Goal: Download file/media

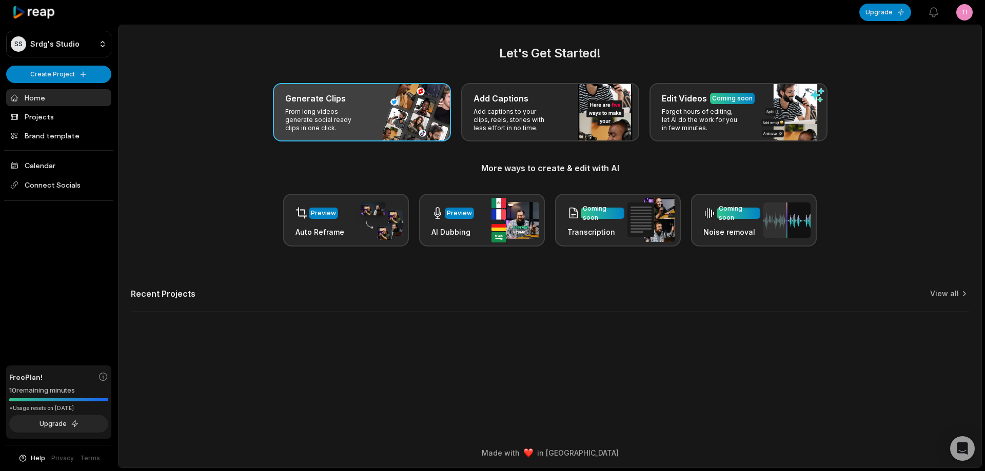
click at [378, 105] on div "Generate Clips From long videos generate social ready clips in one click." at bounding box center [362, 112] width 178 height 58
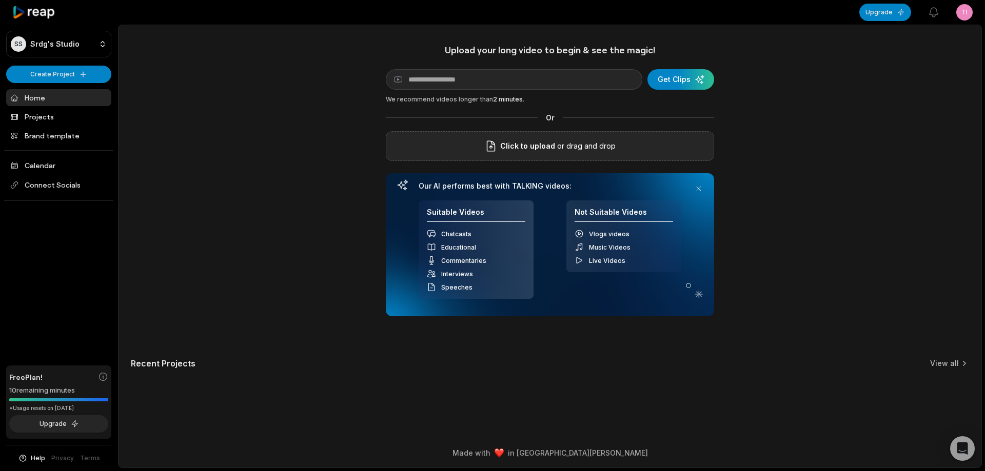
click at [491, 151] on icon at bounding box center [491, 147] width 8 height 10
click at [0, 0] on input "Click to upload" at bounding box center [0, 0] width 0 height 0
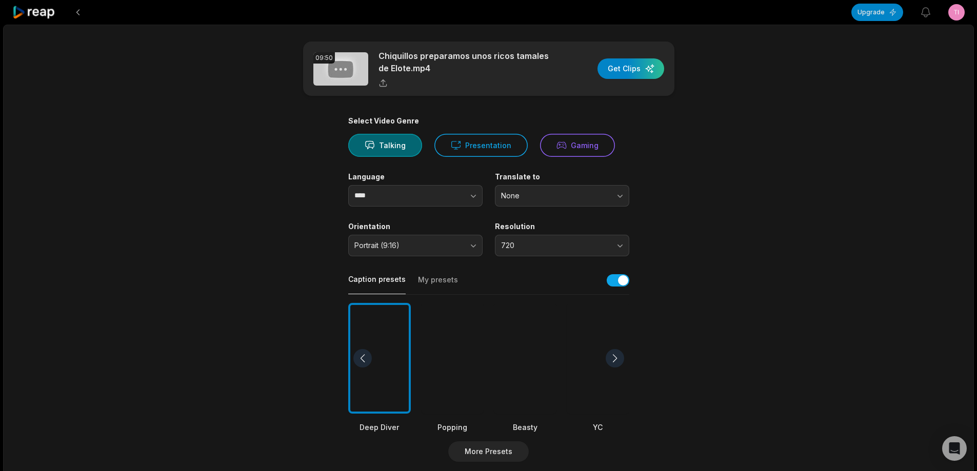
click at [543, 390] on div at bounding box center [525, 358] width 63 height 111
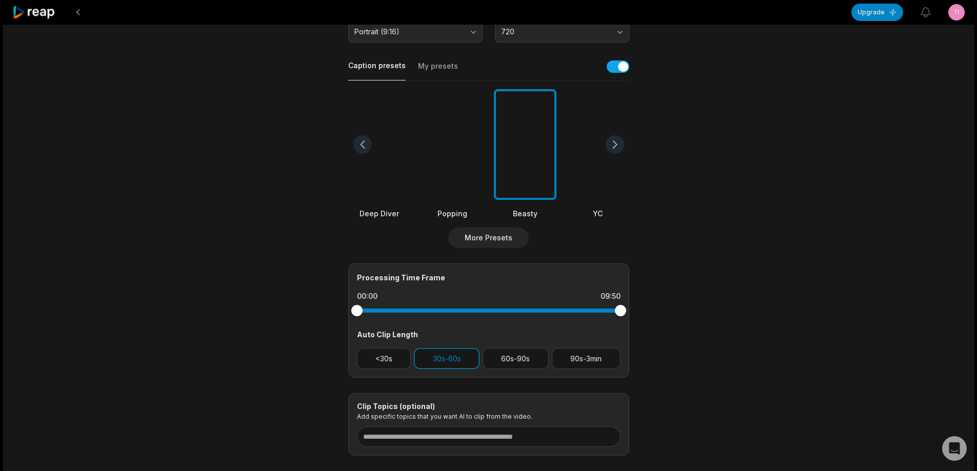
scroll to position [221, 0]
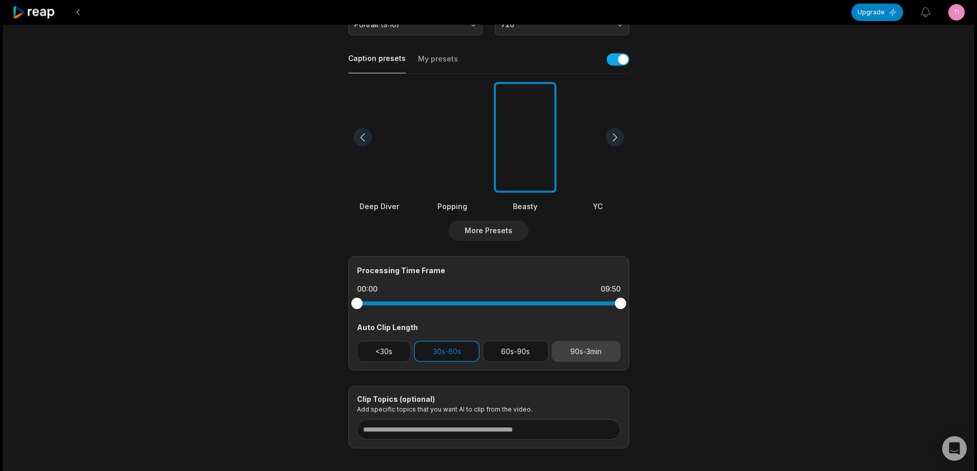
click at [574, 350] on button "90s-3min" at bounding box center [586, 351] width 69 height 21
click at [403, 349] on button "<30s" at bounding box center [384, 351] width 54 height 21
click at [443, 357] on button "30s-60s" at bounding box center [447, 351] width 66 height 21
click at [384, 355] on button "<30s" at bounding box center [384, 351] width 54 height 21
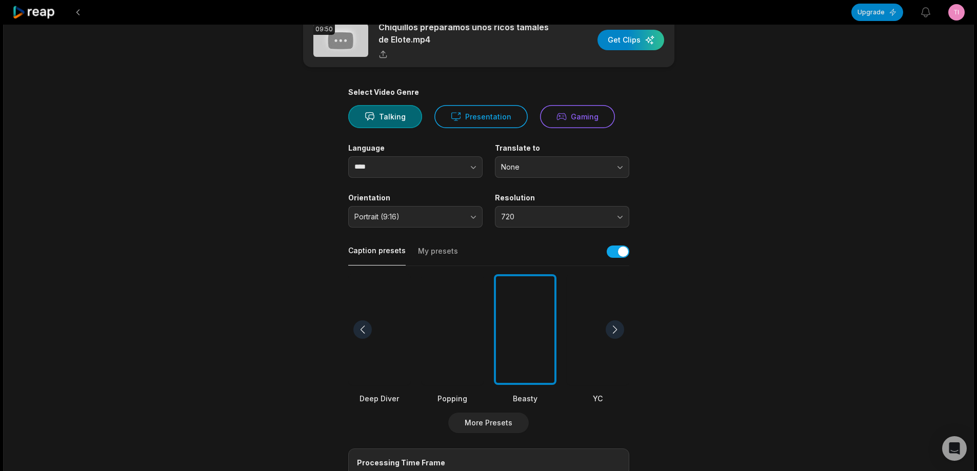
scroll to position [16, 0]
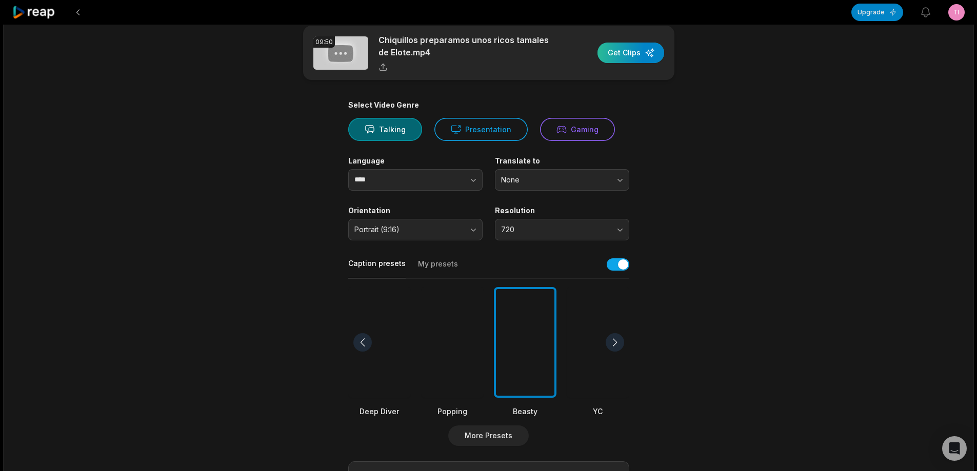
click at [623, 51] on div "button" at bounding box center [630, 53] width 67 height 21
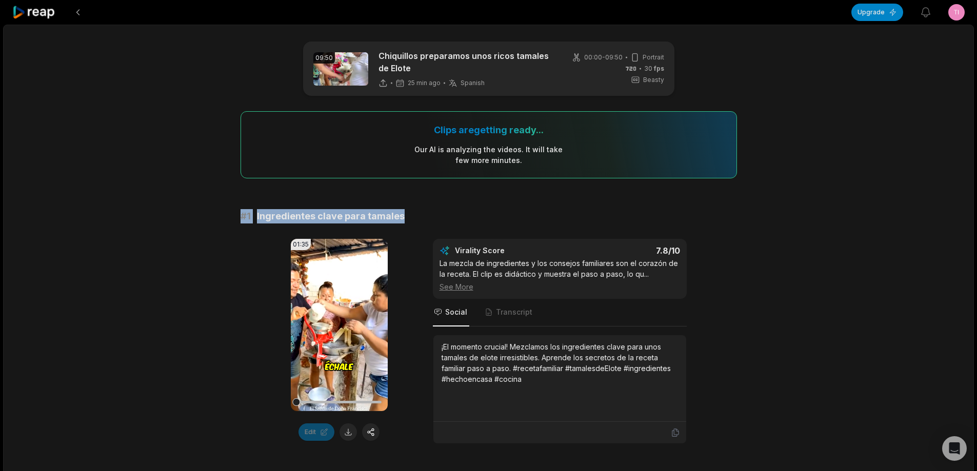
drag, startPoint x: 224, startPoint y: 215, endPoint x: 427, endPoint y: 214, distance: 203.1
copy div "# 1 Ingredientes clave para tamales"
click at [347, 432] on button at bounding box center [347, 432] width 17 height 17
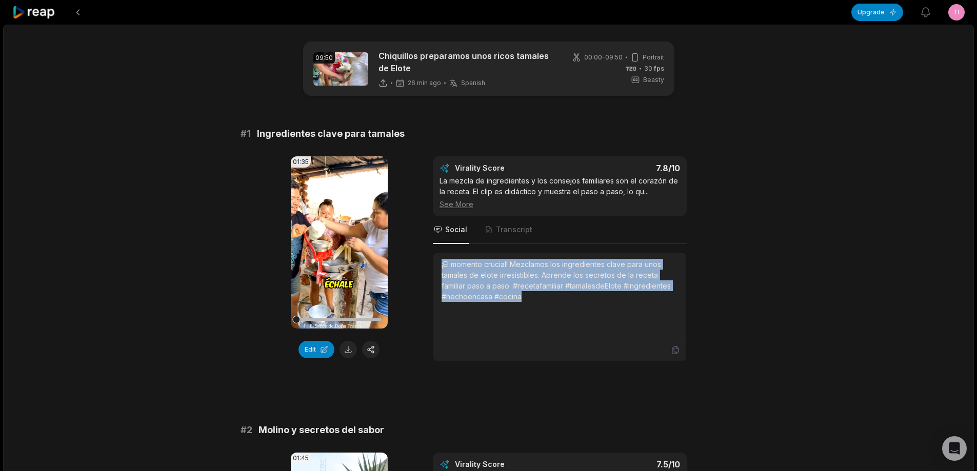
drag, startPoint x: 439, startPoint y: 263, endPoint x: 546, endPoint y: 304, distance: 114.3
click at [546, 304] on div "¡El momento crucial! Mezclamos los ingredientes clave para unos tamales de elot…" at bounding box center [559, 296] width 253 height 87
copy div "¡El momento crucial! Mezclamos los ingredientes clave para unos tamales de elot…"
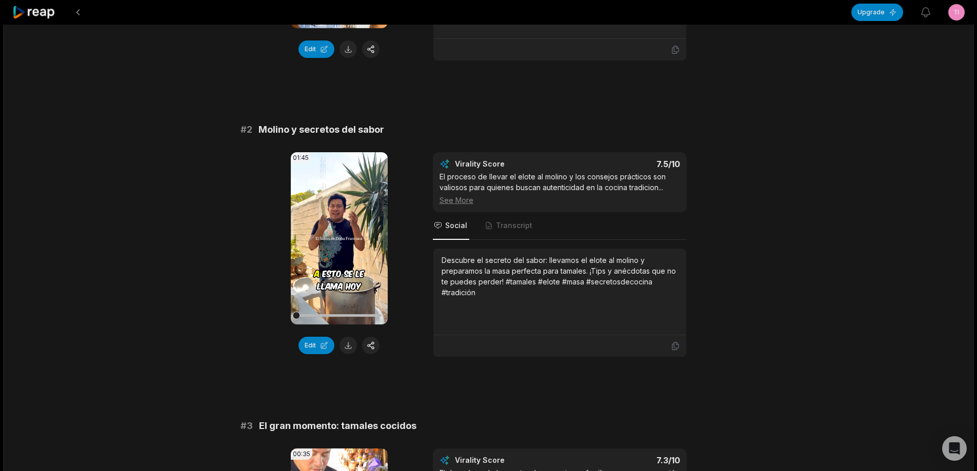
scroll to position [308, 0]
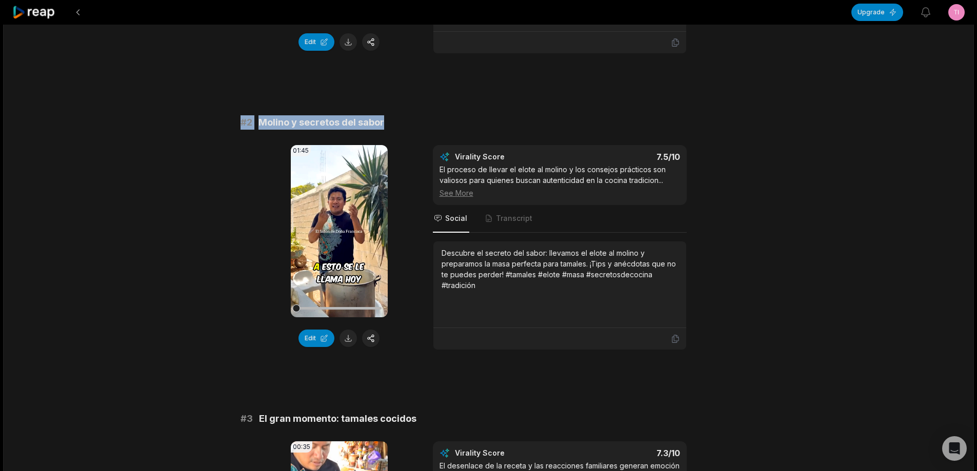
drag, startPoint x: 230, startPoint y: 119, endPoint x: 414, endPoint y: 115, distance: 183.6
copy div "# 2 Molino y secretos del sabor"
click at [347, 339] on button at bounding box center [347, 338] width 17 height 17
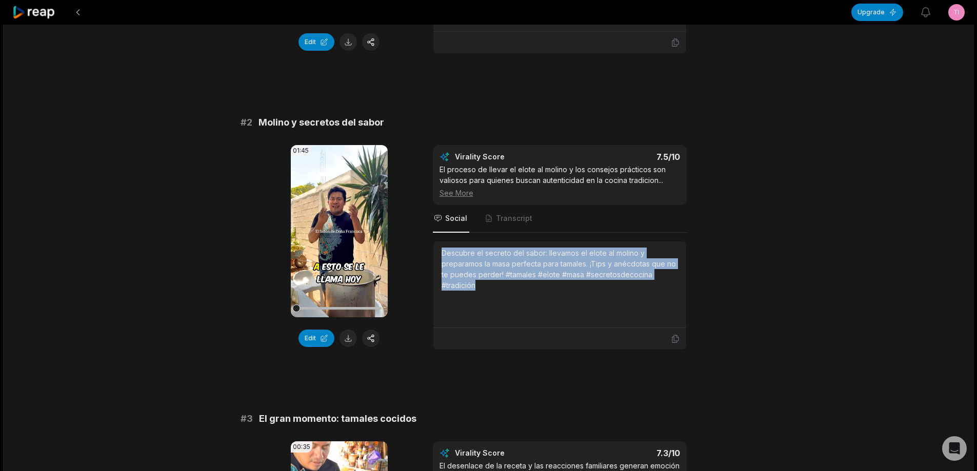
drag, startPoint x: 438, startPoint y: 250, endPoint x: 492, endPoint y: 289, distance: 66.5
click at [492, 289] on div "Descubre el secreto del sabor: llevamos el elote al molino y preparamos la masa…" at bounding box center [559, 285] width 253 height 87
copy div "Descubre el secreto del sabor: llevamos el elote al molino y preparamos la masa…"
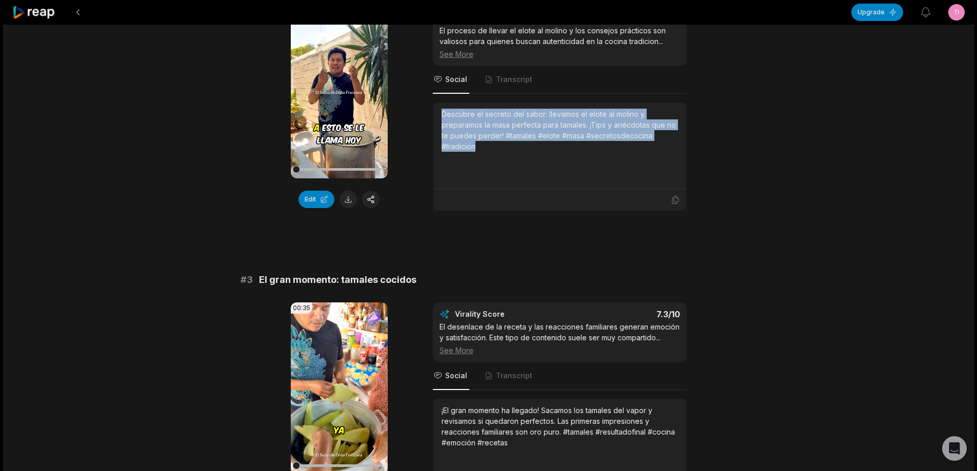
scroll to position [462, 0]
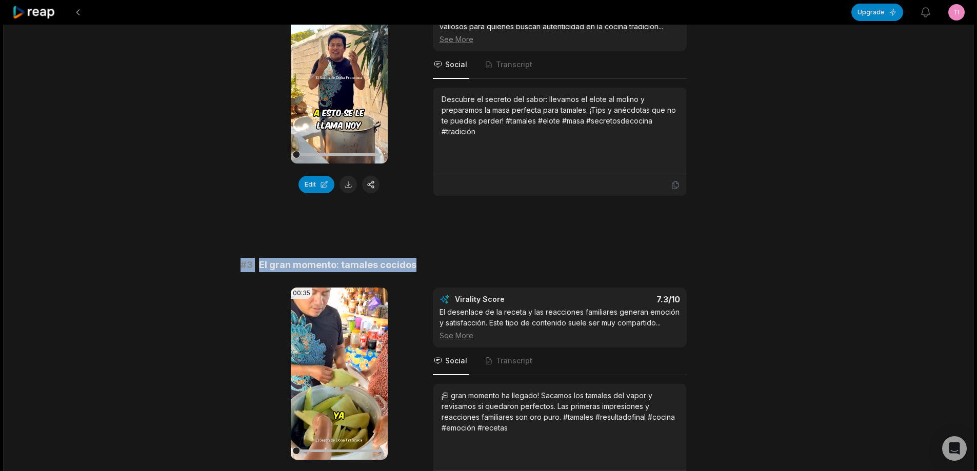
drag, startPoint x: 238, startPoint y: 262, endPoint x: 520, endPoint y: 265, distance: 282.1
copy div "# 3 El gran momento: tamales cocidos"
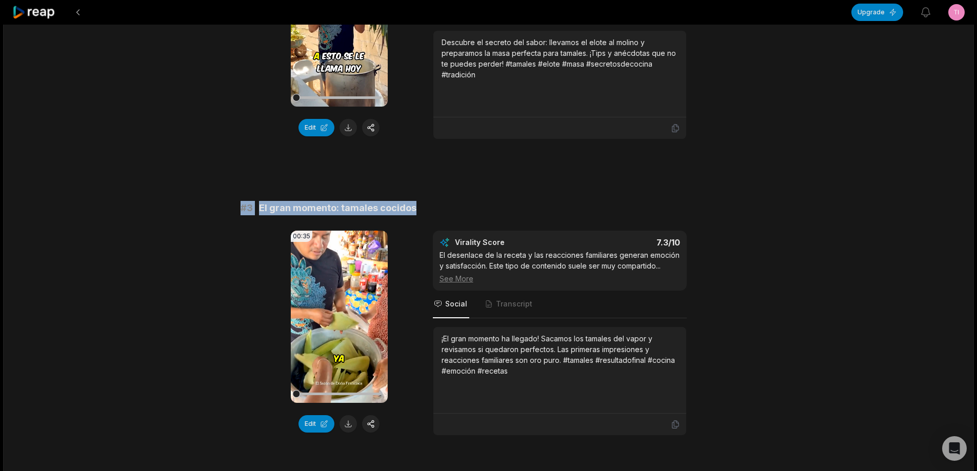
scroll to position [615, 0]
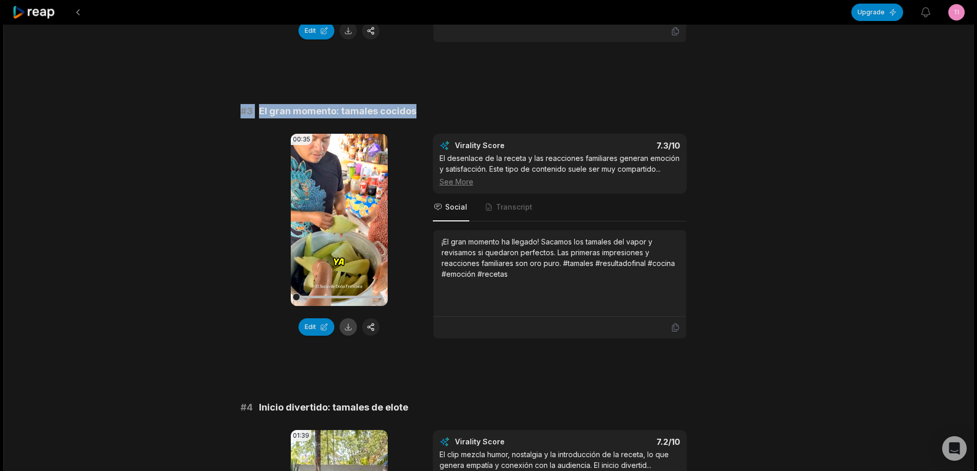
click at [350, 324] on button at bounding box center [347, 326] width 17 height 17
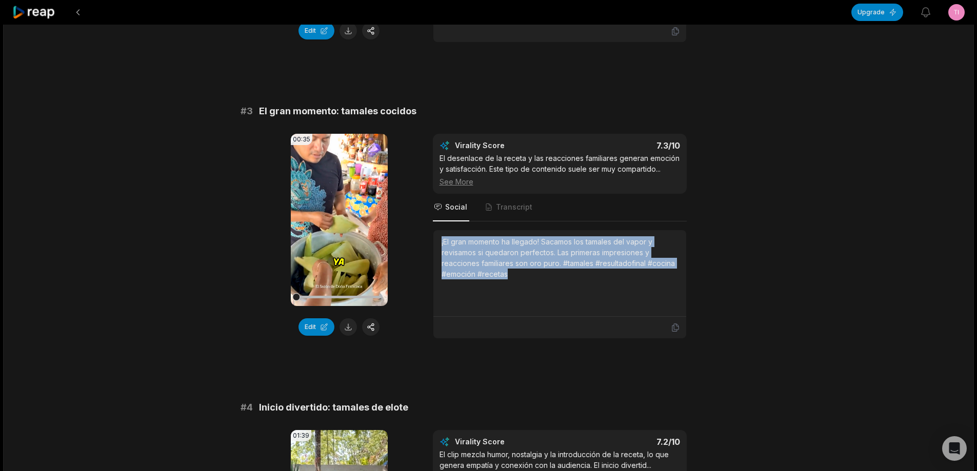
drag, startPoint x: 440, startPoint y: 240, endPoint x: 501, endPoint y: 245, distance: 61.2
click at [522, 292] on div "¡El gran momento ha llegado! Sacamos los tamales del vapor y revisamos si queda…" at bounding box center [559, 273] width 253 height 87
copy div "¡El gran momento ha llegado! Sacamos los tamales del vapor y revisamos si queda…"
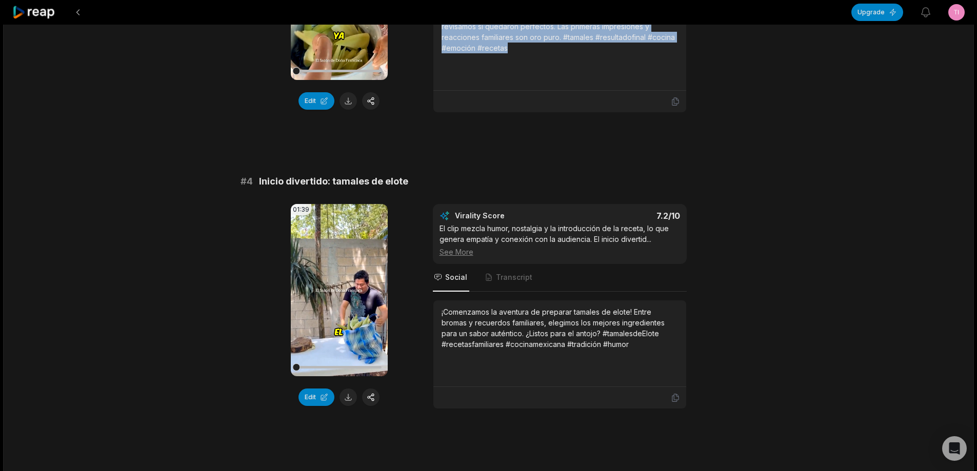
scroll to position [872, 0]
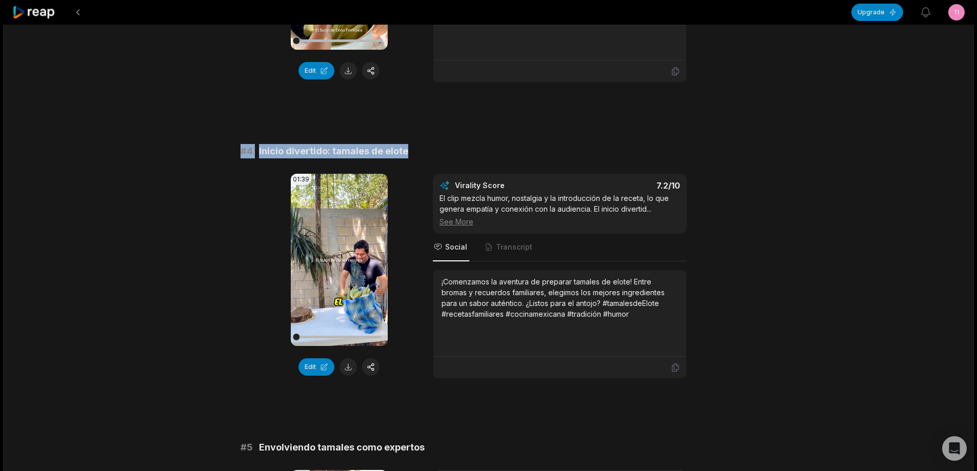
drag, startPoint x: 237, startPoint y: 149, endPoint x: 456, endPoint y: 143, distance: 218.5
click at [524, 155] on div "09:50 Chiquillos preparamos unos ricos tamales de Elote 26 min ago Spanish es 0…" at bounding box center [488, 396] width 971 height 2486
copy div "# 4 Inicio divertido: tamales de elote"
click at [346, 367] on button at bounding box center [347, 366] width 17 height 17
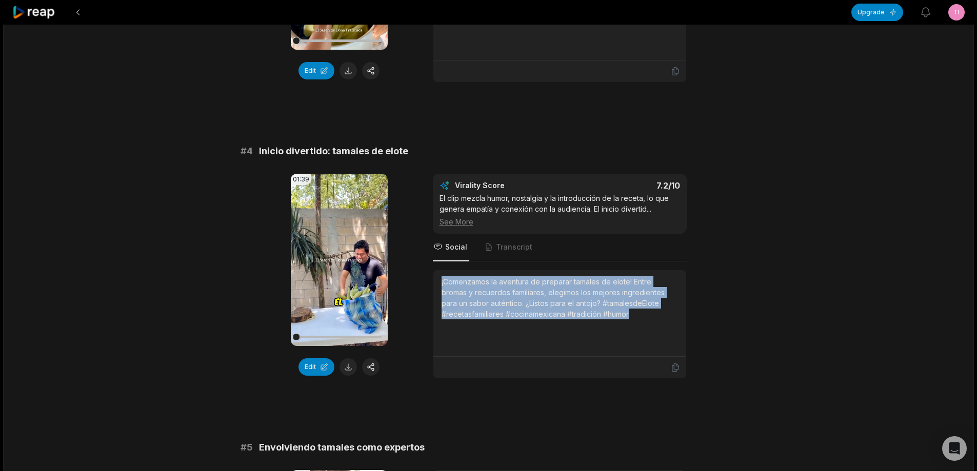
drag, startPoint x: 440, startPoint y: 284, endPoint x: 652, endPoint y: 330, distance: 216.8
click at [652, 330] on div "¡Comenzamos la aventura de preparar tamales de elote! Entre bromas y recuerdos …" at bounding box center [559, 313] width 253 height 87
copy div "¡Comenzamos la aventura de preparar tamales de elote! Entre bromas y recuerdos …"
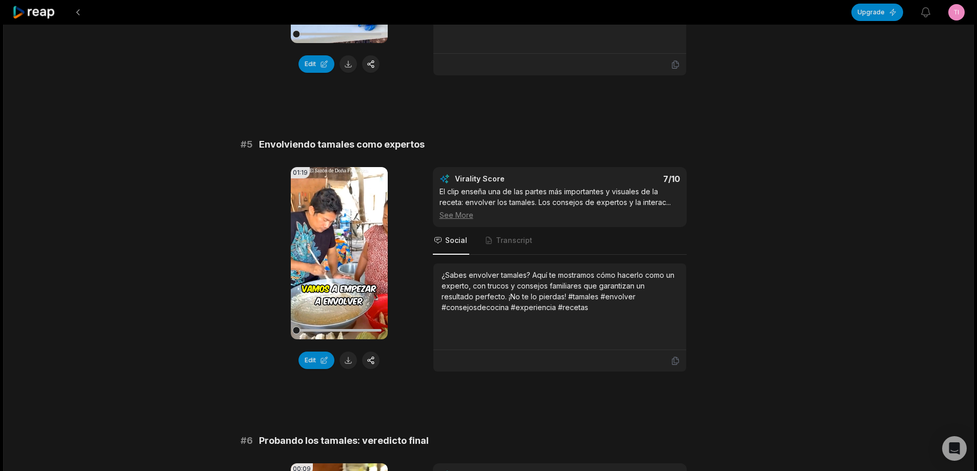
scroll to position [1231, 0]
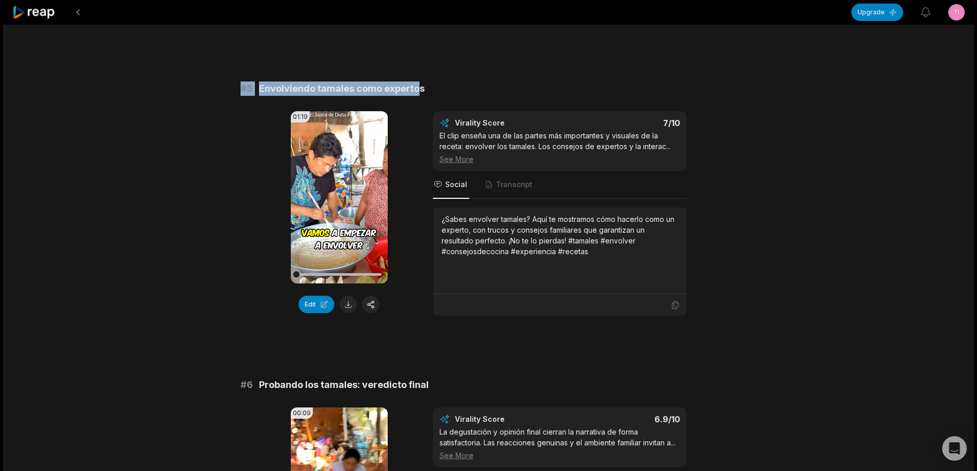
drag, startPoint x: 473, startPoint y: 90, endPoint x: 464, endPoint y: 98, distance: 12.3
click at [538, 90] on div "09:50 Chiquillos preparamos unos ricos tamales de Elote 26 min ago Spanish es 0…" at bounding box center [488, 37] width 971 height 2486
copy div "# 5 Envolviendo tamales como expertos"
click at [345, 304] on button at bounding box center [347, 304] width 17 height 17
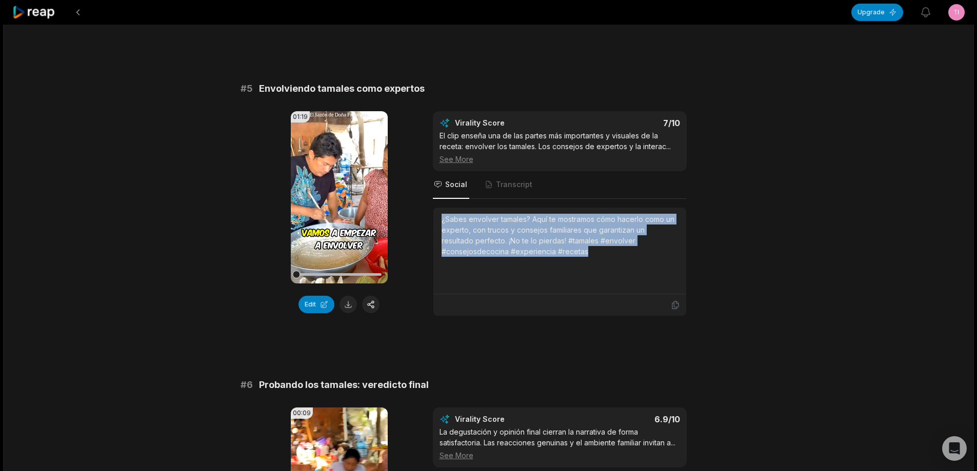
drag, startPoint x: 441, startPoint y: 221, endPoint x: 530, endPoint y: 258, distance: 97.0
click at [530, 258] on div "¿Sabes envolver tamales? Aquí te mostramos cómo hacerlo como un experto, con tr…" at bounding box center [560, 251] width 236 height 74
copy div "¿Sabes envolver tamales? Aquí te mostramos cómo hacerlo como un experto, con tr…"
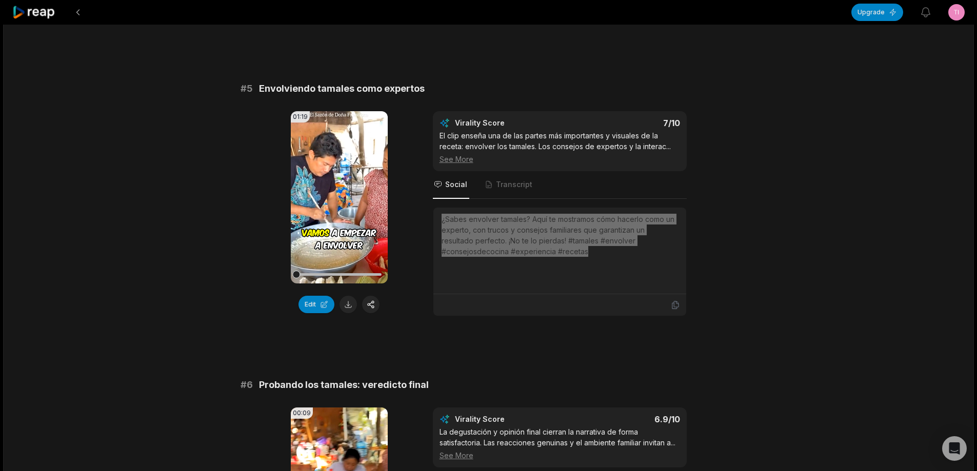
scroll to position [1231, 0]
